Goal: Find specific page/section

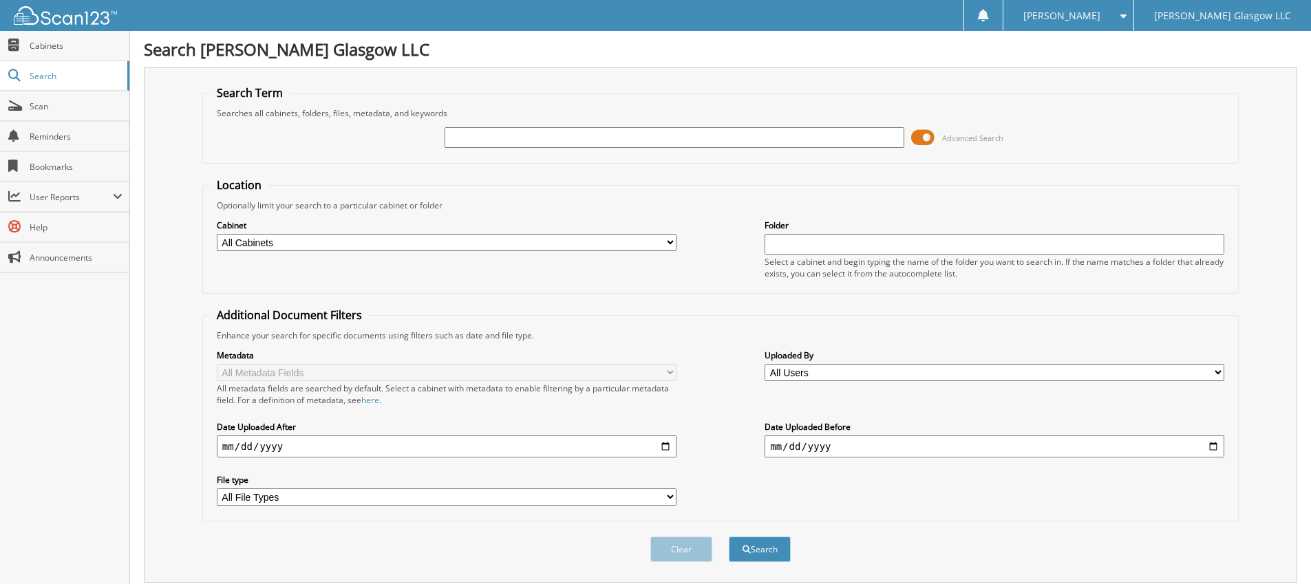
click at [568, 137] on input "text" at bounding box center [675, 137] width 460 height 21
type input "6097406"
click at [928, 133] on span at bounding box center [922, 137] width 23 height 21
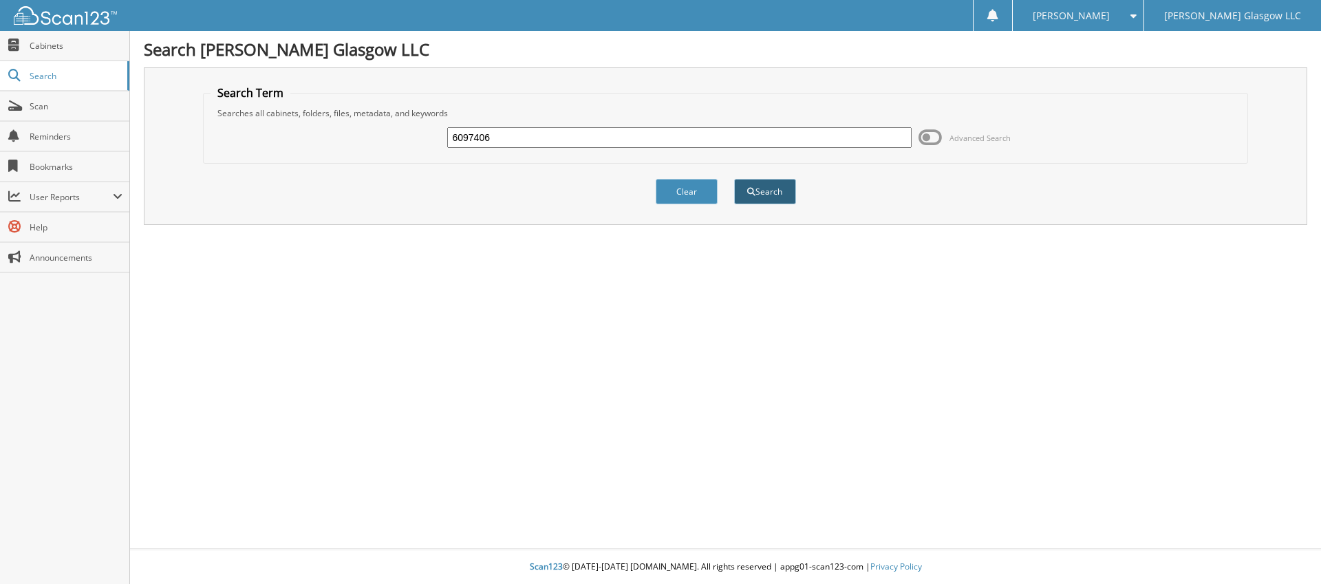
click at [772, 196] on button "Search" at bounding box center [765, 191] width 62 height 25
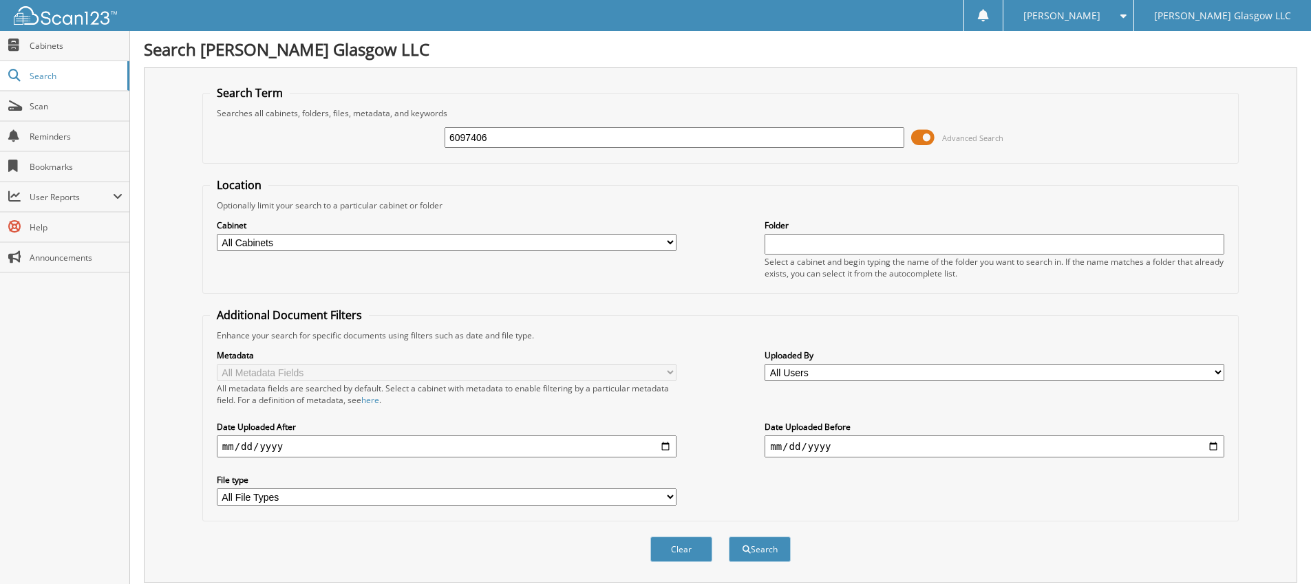
click at [931, 141] on span at bounding box center [922, 137] width 23 height 21
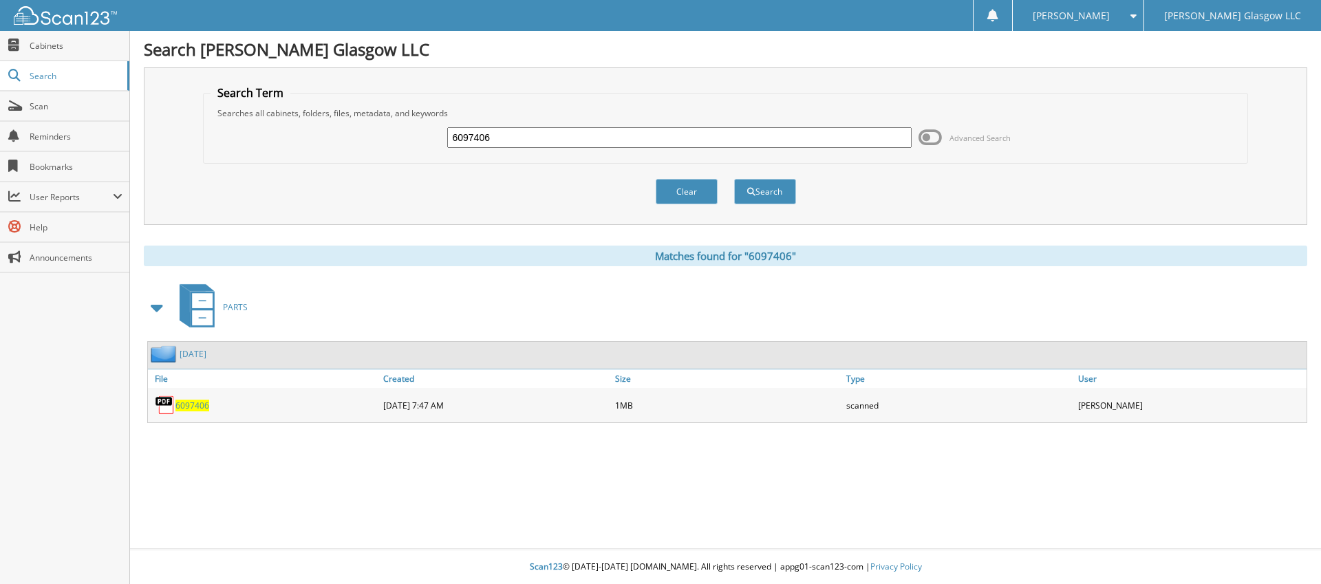
click at [200, 405] on span "6097406" at bounding box center [193, 406] width 34 height 12
click at [201, 402] on span "6097406" at bounding box center [193, 406] width 34 height 12
